Goal: Communication & Community: Answer question/provide support

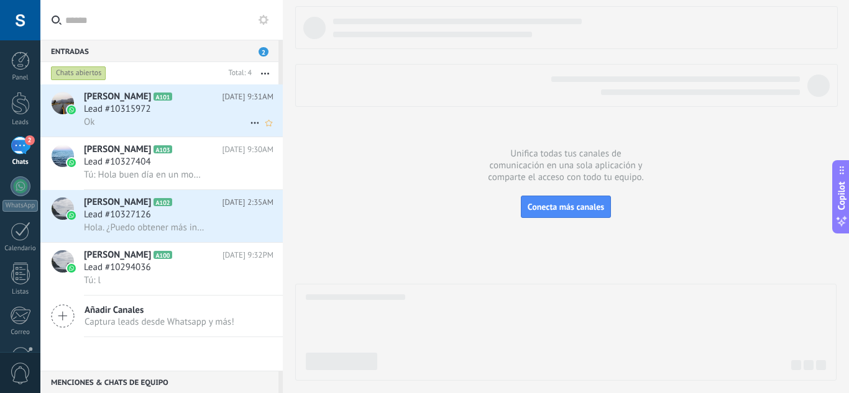
click at [166, 107] on div "Lead #10315972" at bounding box center [179, 109] width 190 height 12
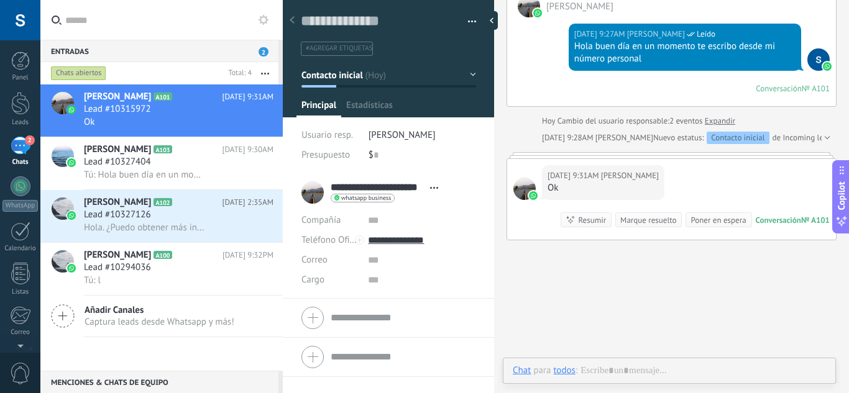
scroll to position [19, 0]
click at [193, 169] on span "Tú: Hola buen día en un momento te escribo desde mi número personal" at bounding box center [144, 175] width 121 height 12
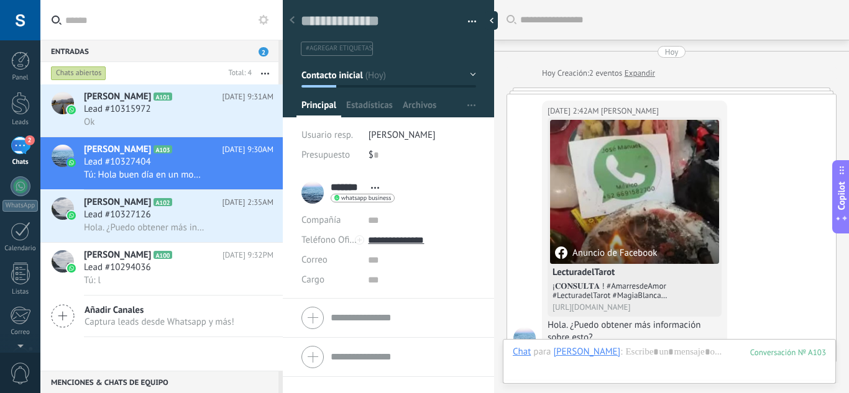
scroll to position [385, 0]
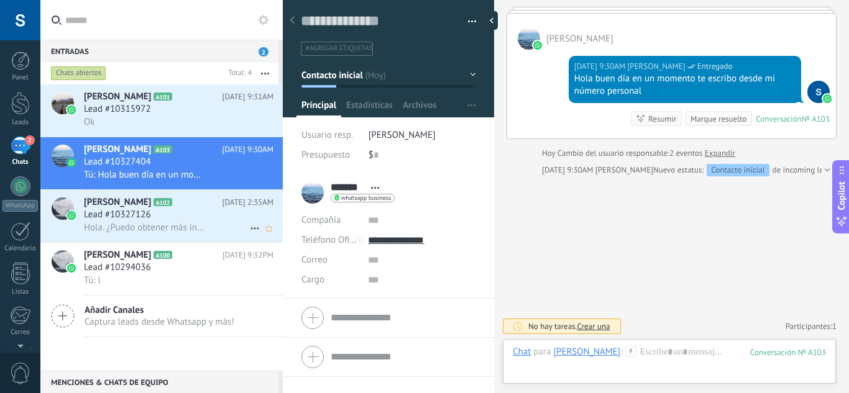
click at [177, 196] on h2 "[PERSON_NAME] A102" at bounding box center [153, 202] width 139 height 12
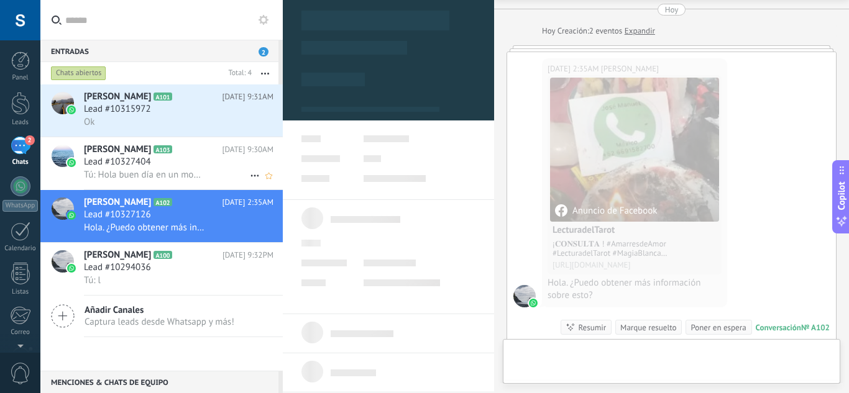
scroll to position [19, 0]
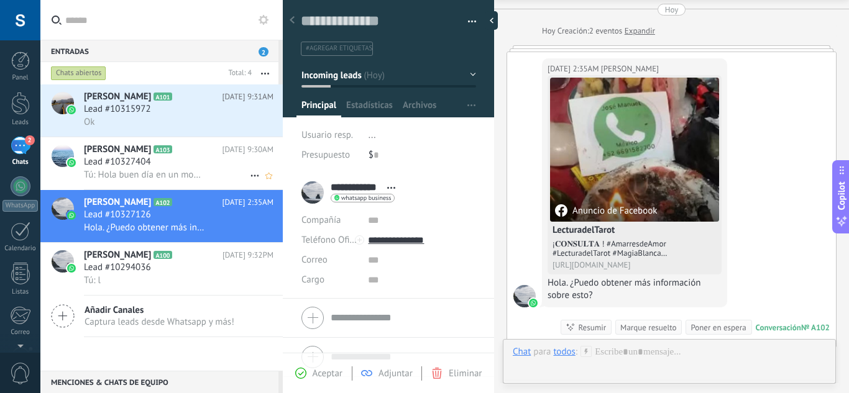
click at [178, 150] on h2 "Vanessa A103" at bounding box center [153, 150] width 139 height 12
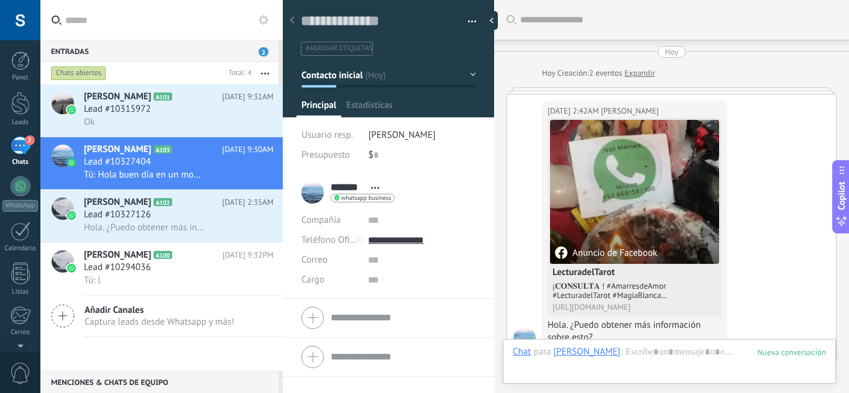
scroll to position [385, 0]
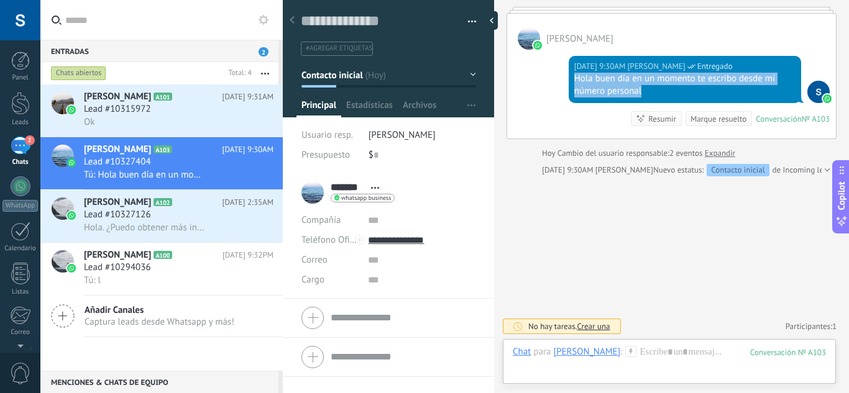
drag, startPoint x: 647, startPoint y: 93, endPoint x: 571, endPoint y: 77, distance: 78.1
click at [571, 77] on div "Hoy 9:30AM silvia artunduaga Entregado Hola buen día en un momento te escribo d…" at bounding box center [685, 79] width 232 height 47
copy div "Hola buen día en un momento te escribo desde mi número personal"
click at [167, 213] on div "Lead #10327126" at bounding box center [179, 215] width 190 height 12
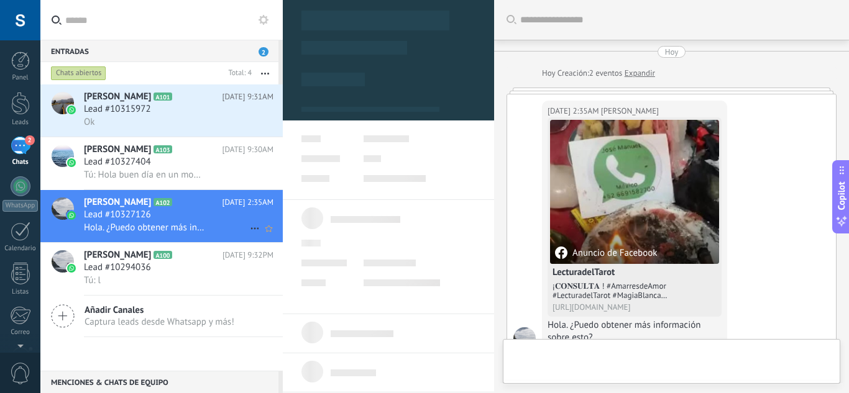
type textarea "**********"
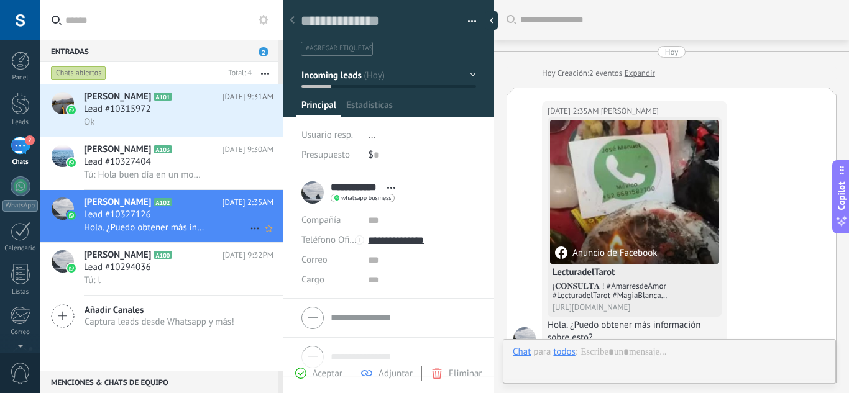
scroll to position [19, 0]
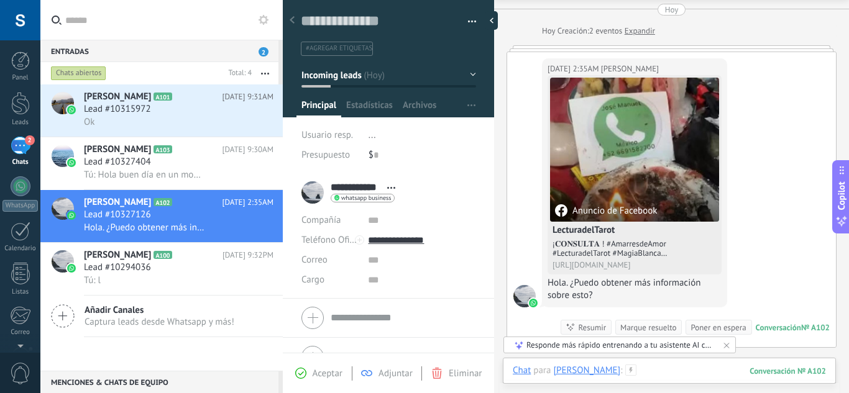
click at [663, 377] on div at bounding box center [669, 383] width 313 height 37
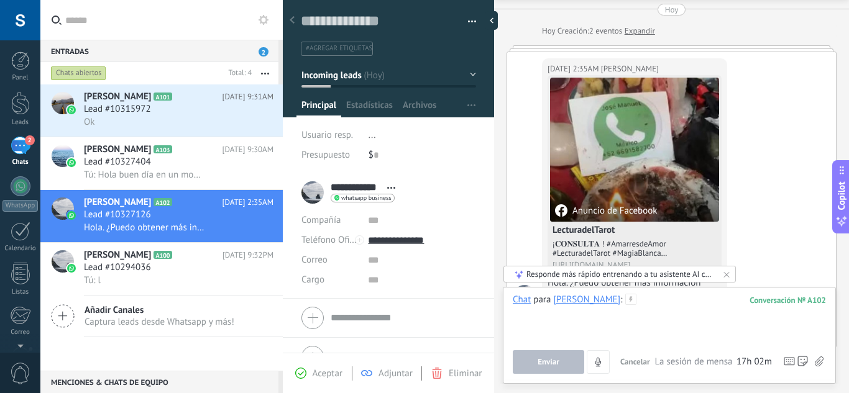
paste div
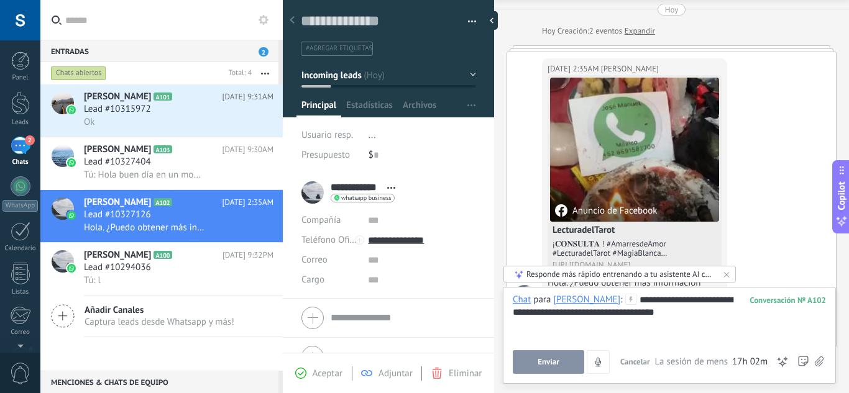
click at [550, 371] on button "Enviar" at bounding box center [548, 363] width 71 height 24
